Goal: Task Accomplishment & Management: Manage account settings

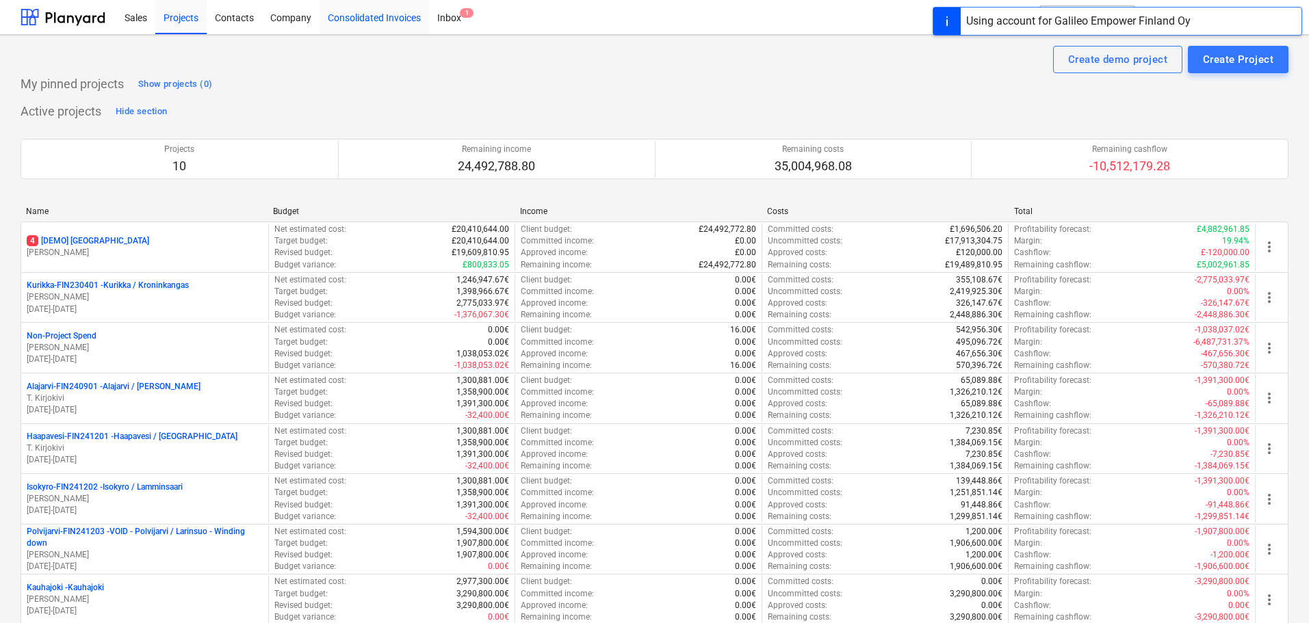
click at [413, 12] on div "Consolidated Invoices" at bounding box center [374, 16] width 109 height 35
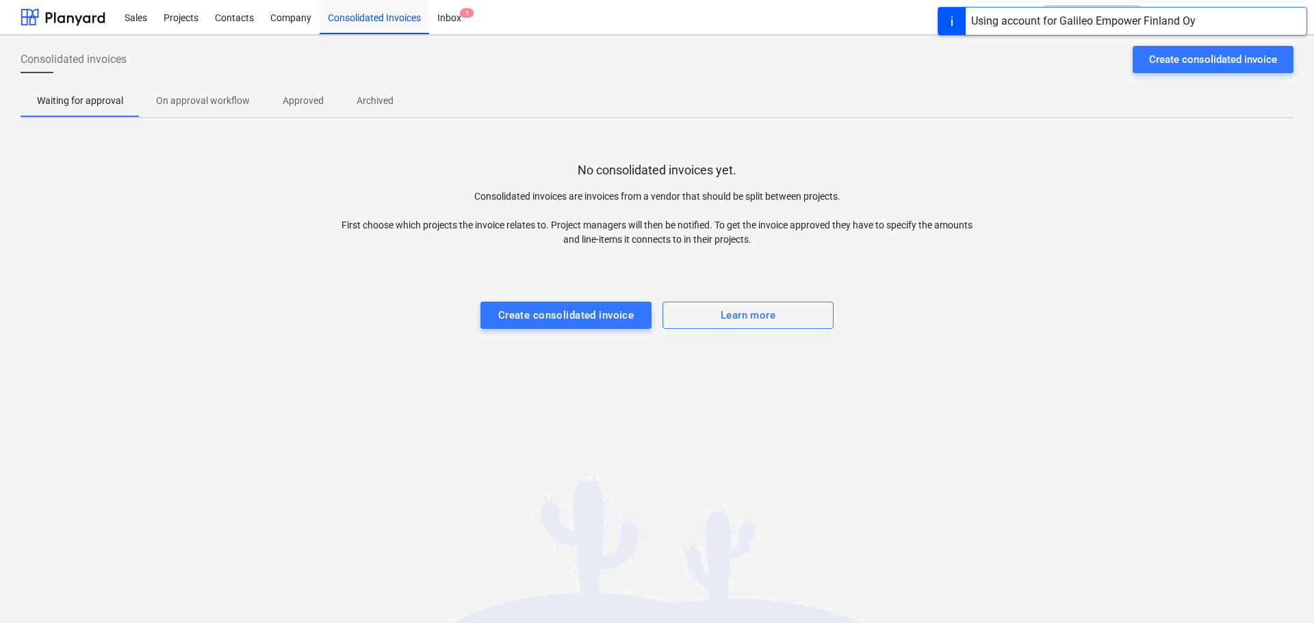
click at [204, 104] on p "On approval workflow" at bounding box center [203, 101] width 94 height 14
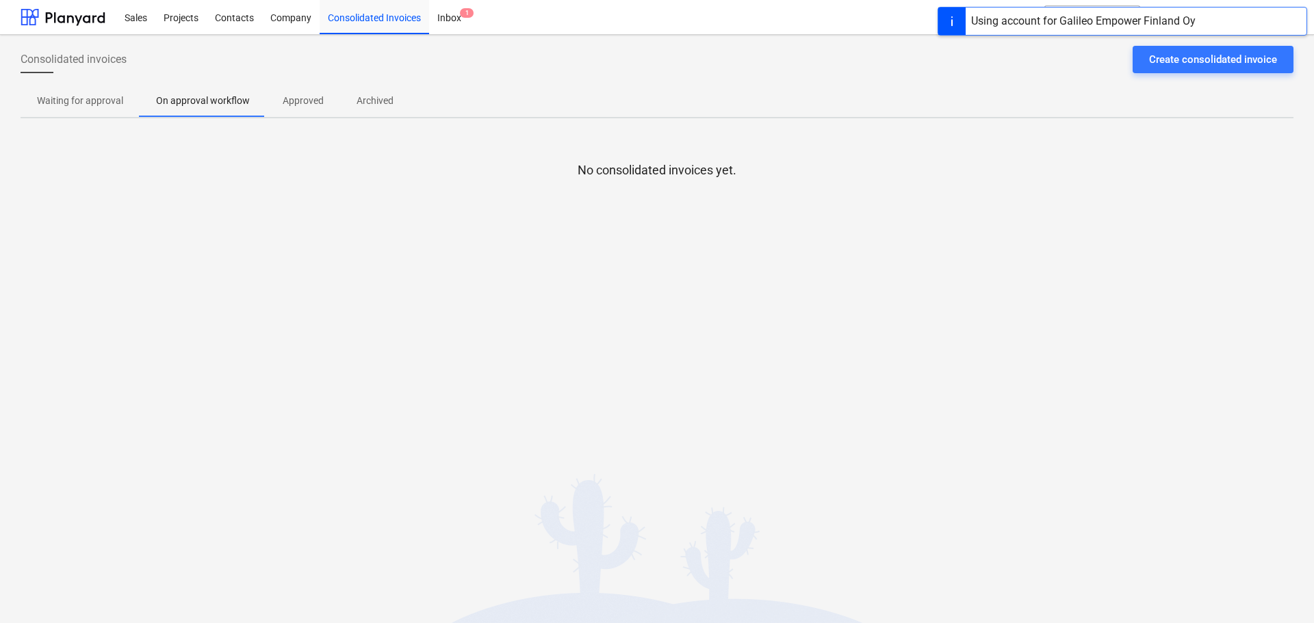
click at [309, 103] on p "Approved" at bounding box center [303, 101] width 41 height 14
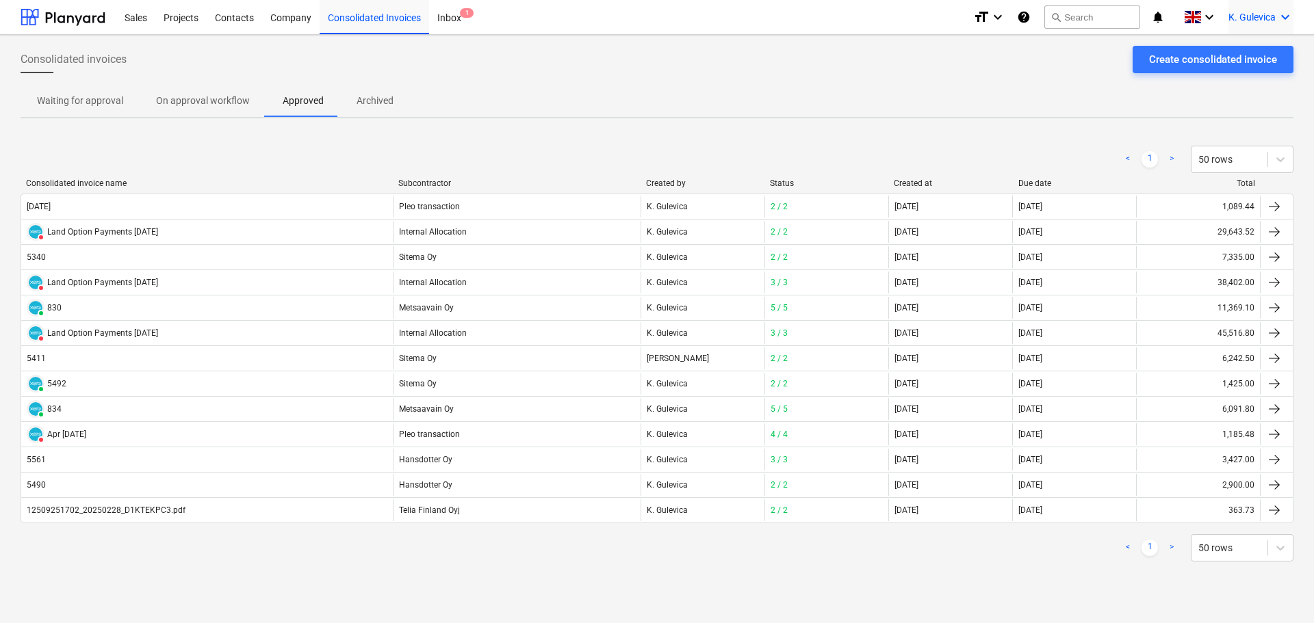
click at [1265, 19] on span "K. Gulevica" at bounding box center [1251, 17] width 47 height 11
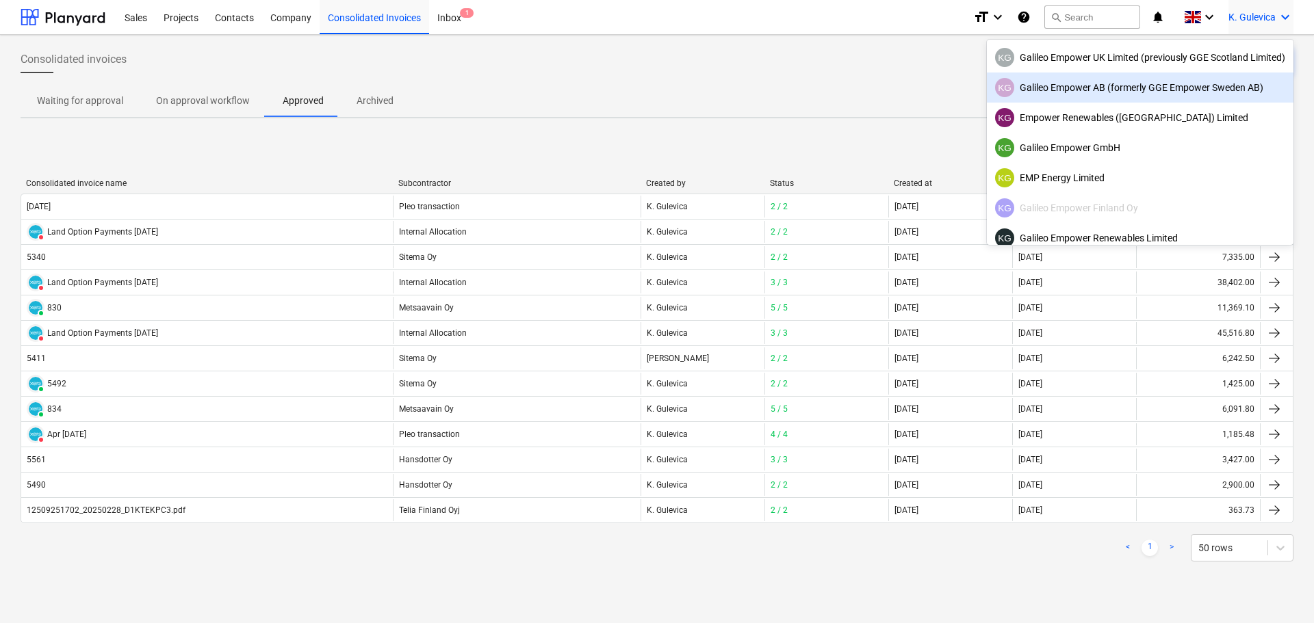
click at [1082, 92] on div "KG Galileo Empower AB (formerly GGE Empower Sweden AB)" at bounding box center [1140, 87] width 290 height 19
